Goal: Transaction & Acquisition: Book appointment/travel/reservation

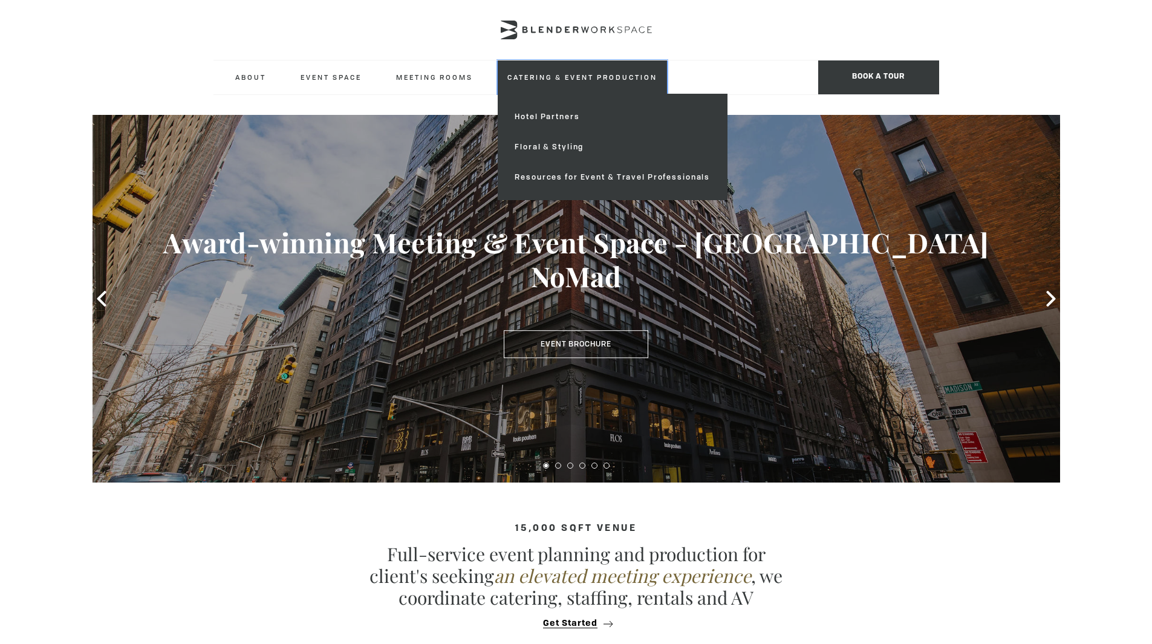
click at [556, 77] on link "Catering & Event Production" at bounding box center [582, 76] width 169 height 33
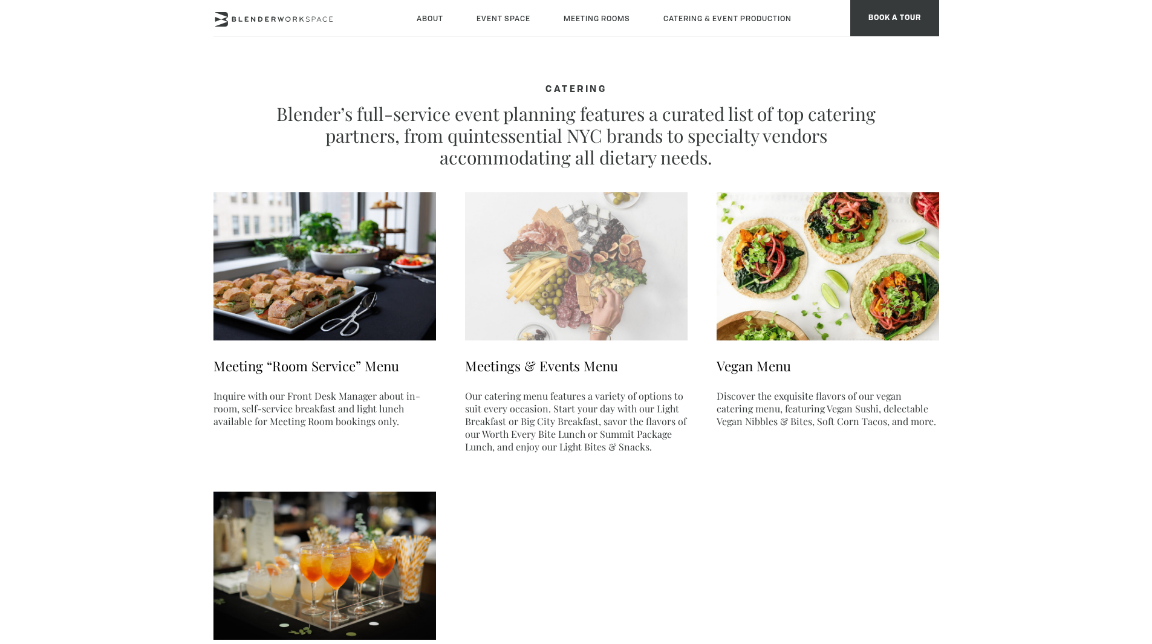
scroll to position [154, 0]
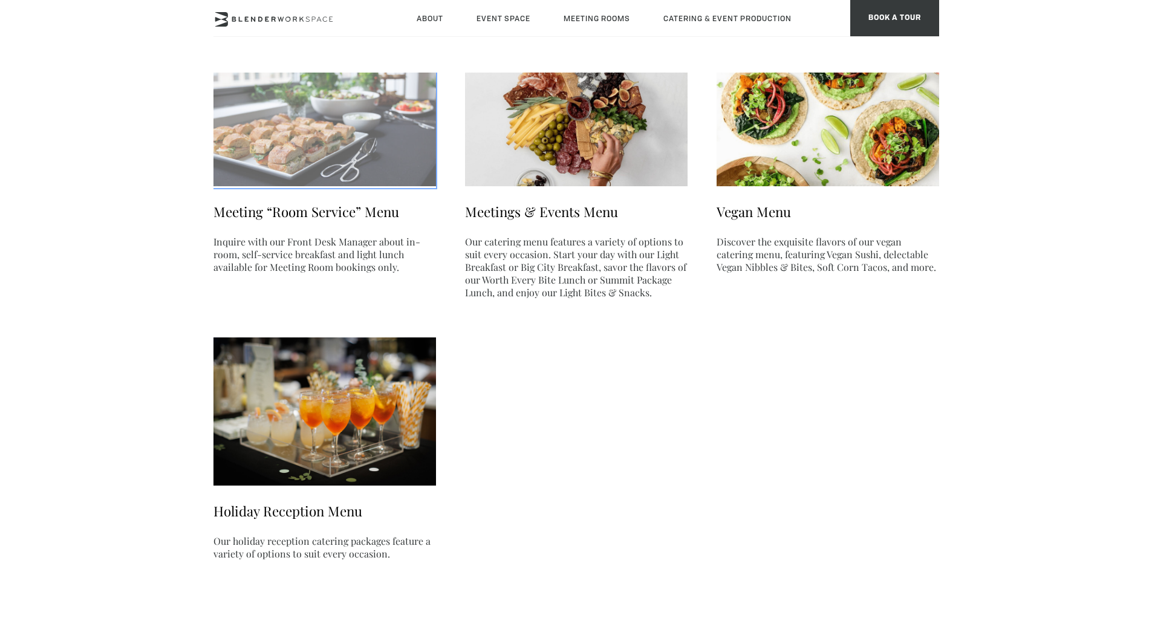
click at [299, 166] on img at bounding box center [324, 112] width 222 height 148
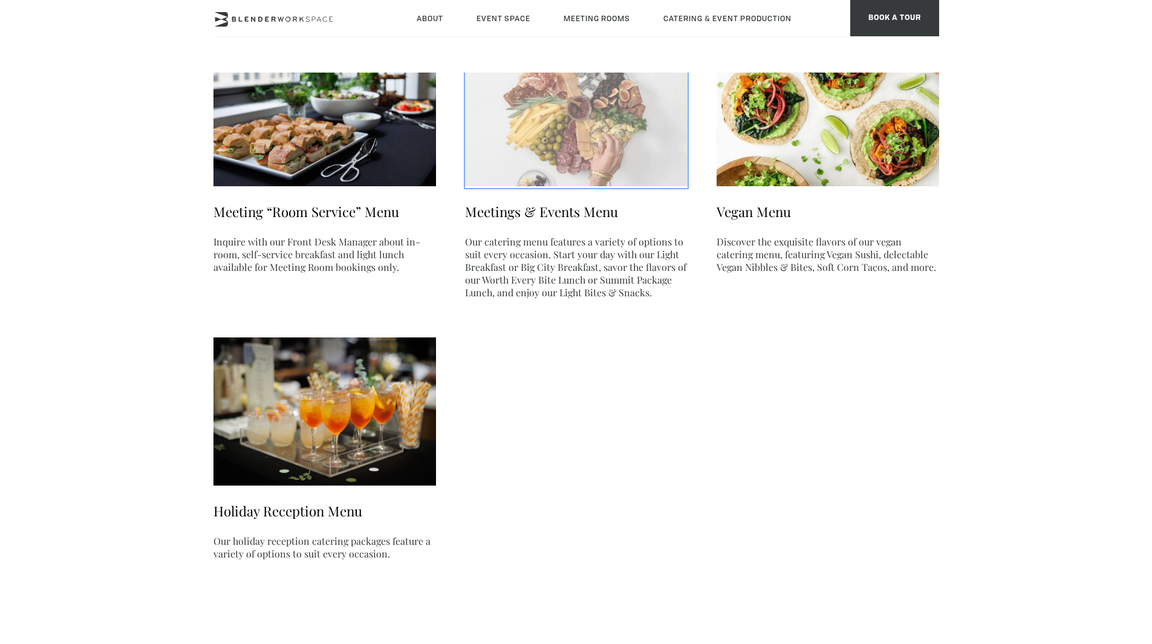
click at [547, 177] on img at bounding box center [576, 112] width 222 height 148
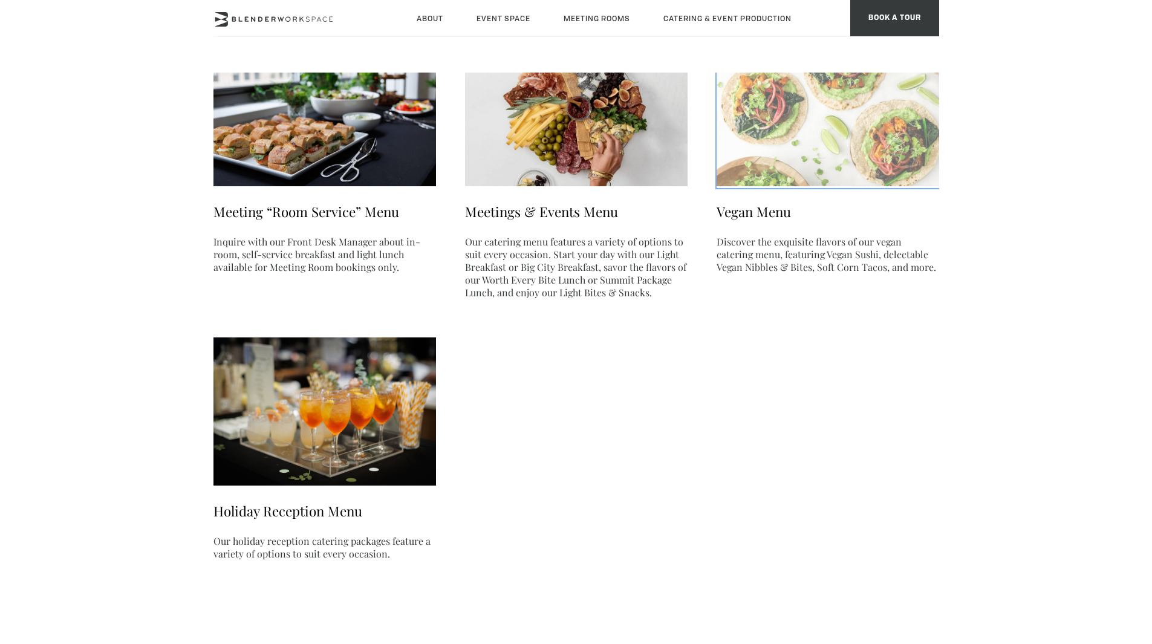
click at [734, 146] on img at bounding box center [827, 112] width 222 height 148
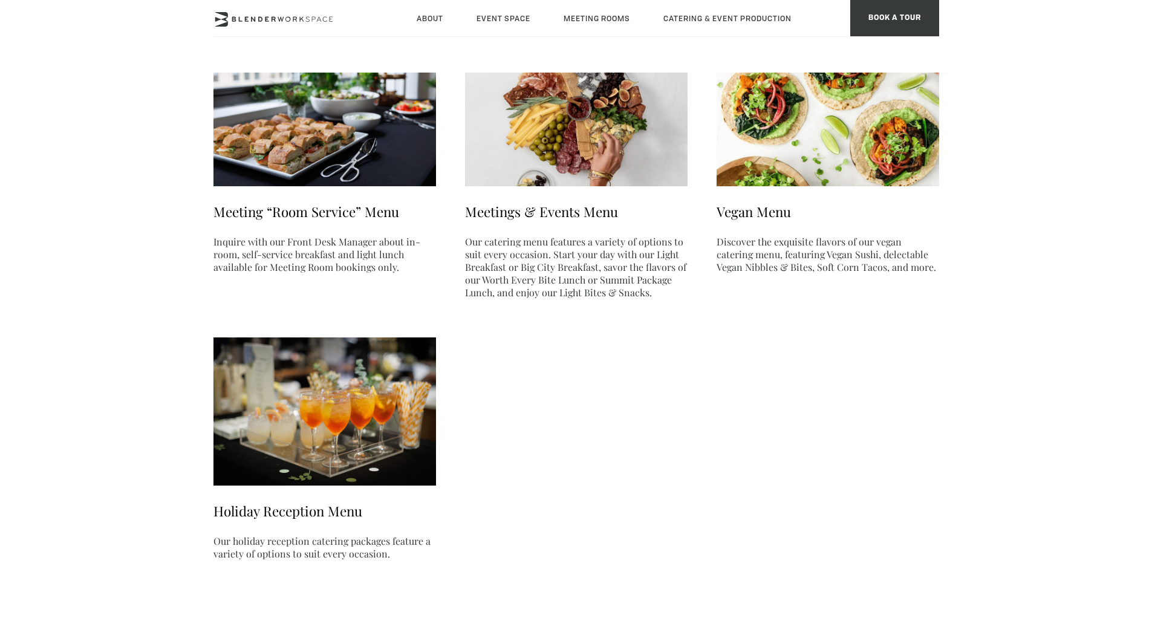
click at [348, 193] on li "Meeting “Room Service” Menu Inquire with our Front Desk Manager about in-room, …" at bounding box center [324, 173] width 222 height 270
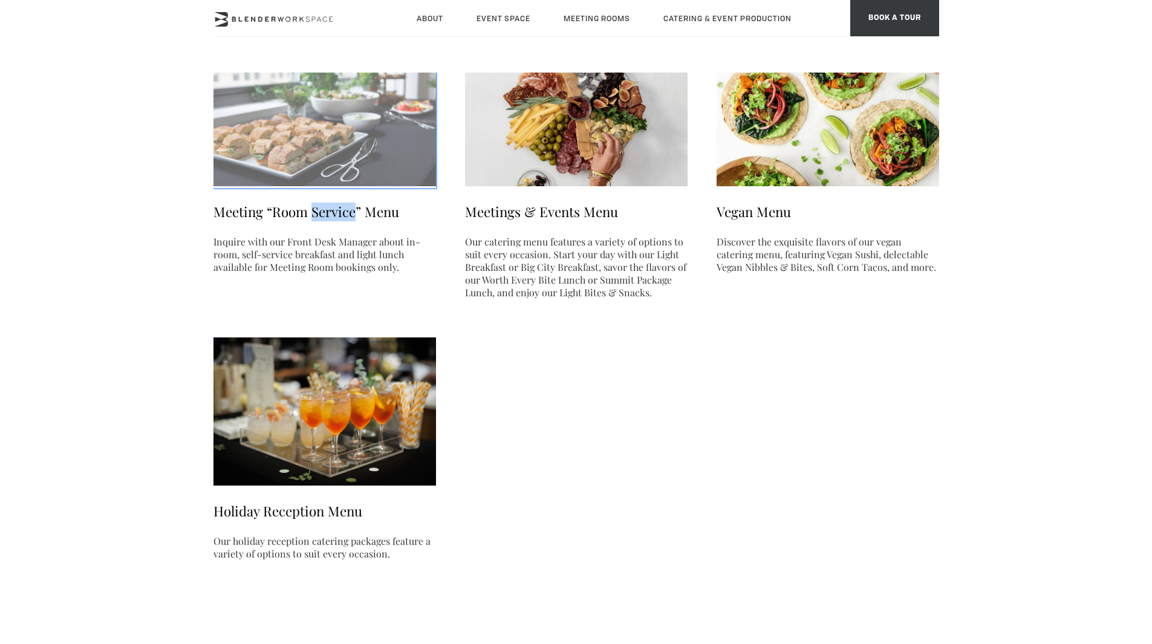
click at [366, 168] on img at bounding box center [324, 112] width 222 height 148
